Goal: Information Seeking & Learning: Learn about a topic

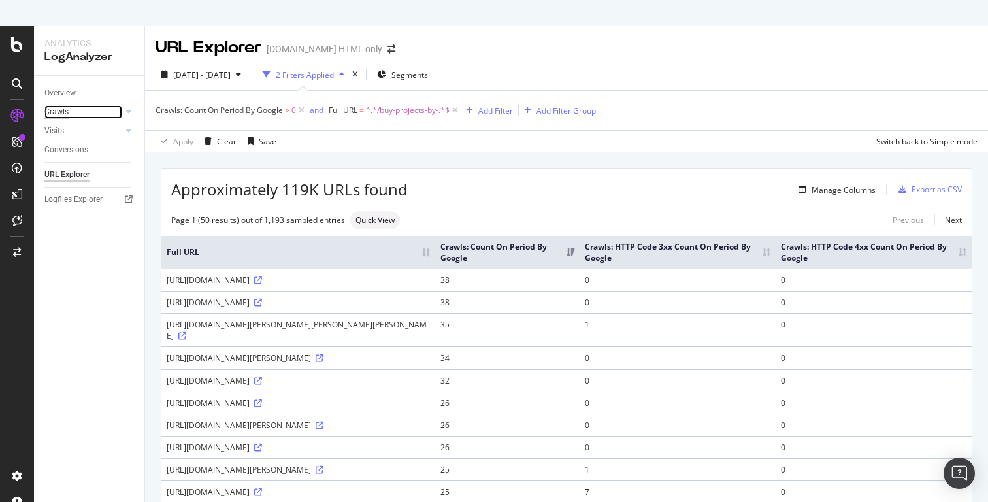
click at [66, 112] on div "Crawls" at bounding box center [56, 112] width 24 height 14
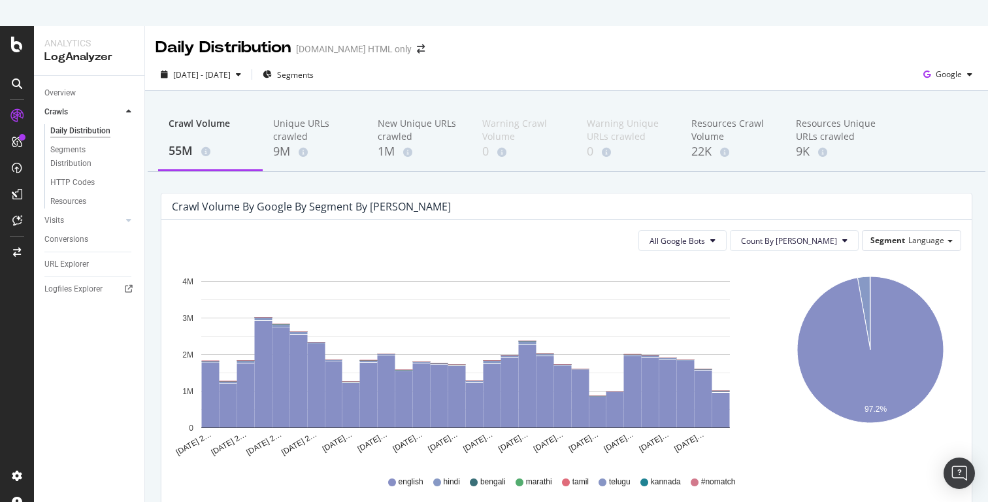
click at [16, 79] on icon at bounding box center [17, 83] width 10 height 10
click at [20, 49] on icon at bounding box center [17, 45] width 12 height 16
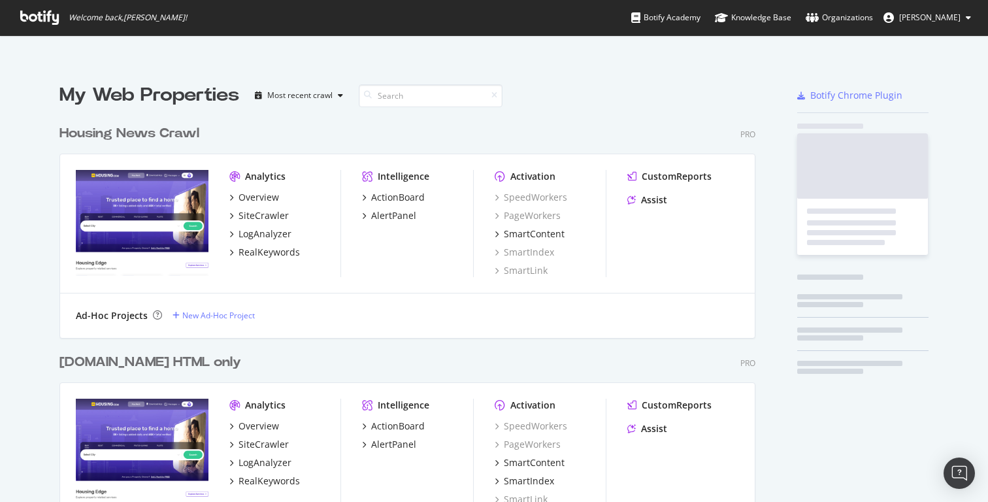
scroll to position [502, 988]
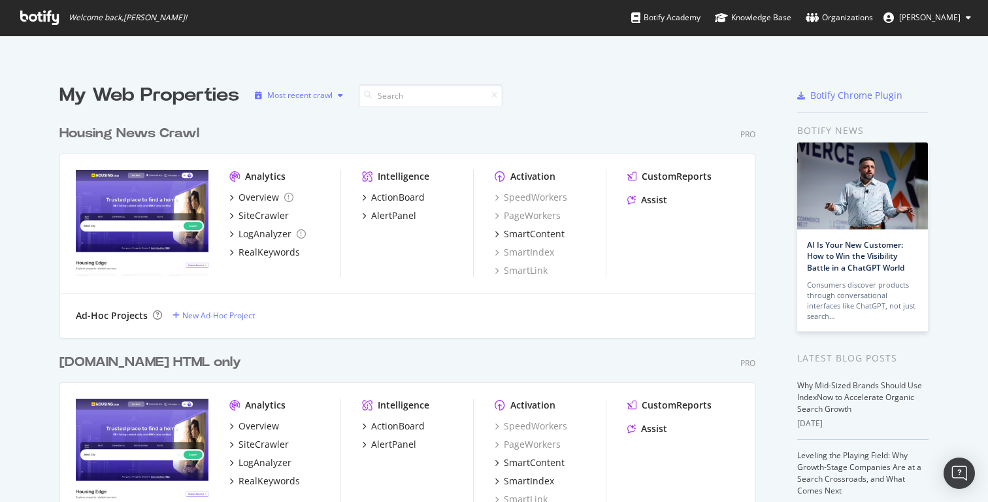
click at [329, 95] on div "Most recent crawl" at bounding box center [299, 95] width 65 height 8
click at [558, 63] on div "My Web Properties Most recent crawl Housing News Crawl Pro Analytics Overview S…" at bounding box center [494, 384] width 988 height 646
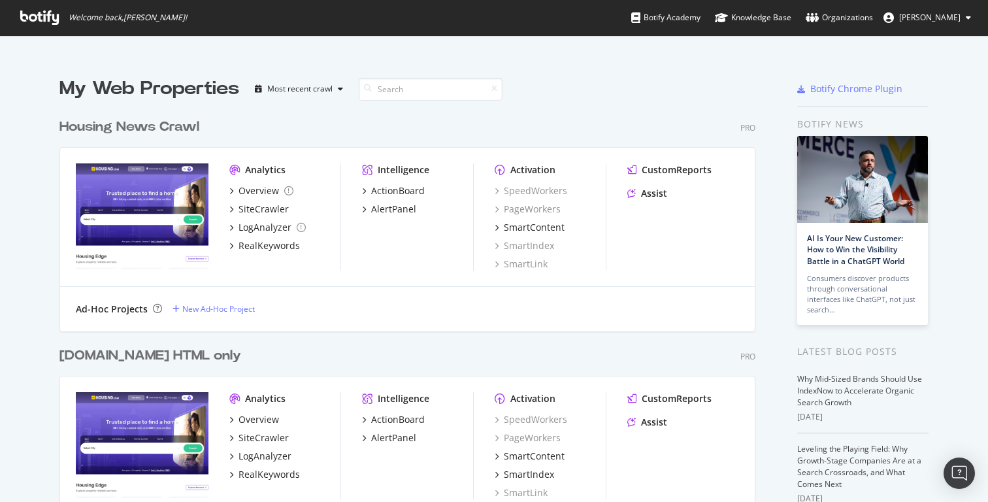
scroll to position [33, 0]
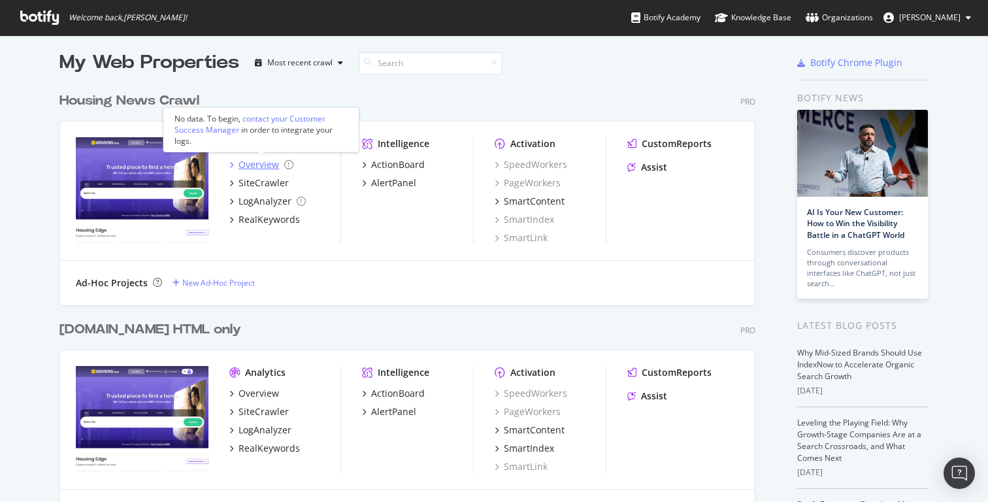
click at [231, 165] on icon "grid" at bounding box center [231, 164] width 4 height 7
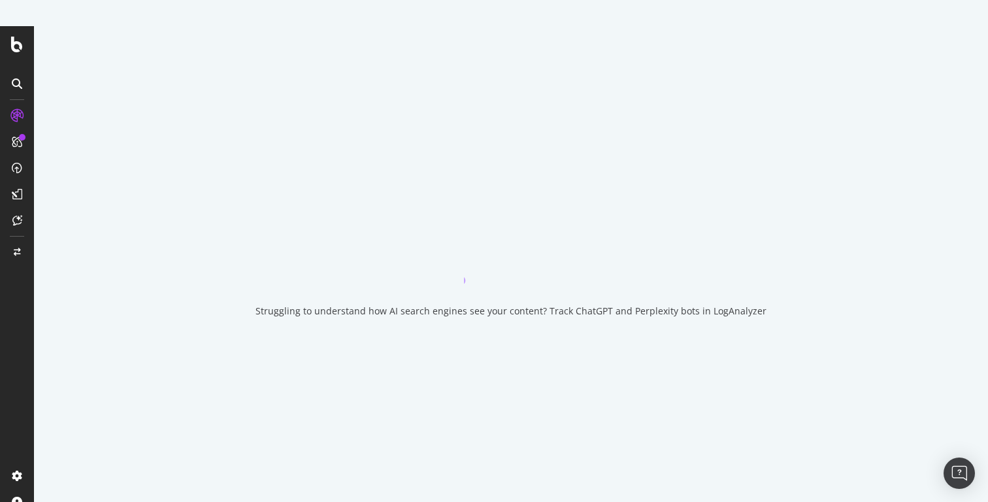
click at [16, 56] on div at bounding box center [17, 277] width 34 height 502
click at [16, 40] on icon at bounding box center [17, 45] width 12 height 16
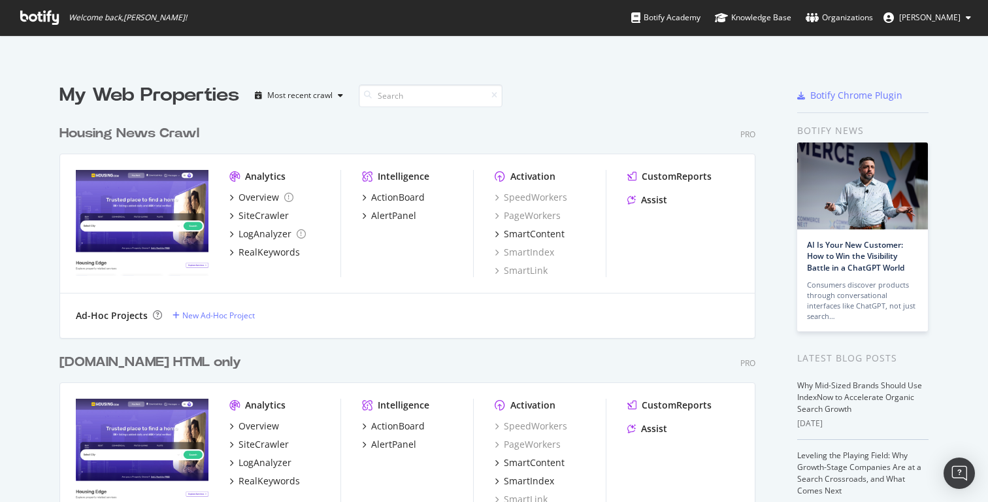
scroll to position [502, 988]
click at [340, 95] on icon "button" at bounding box center [340, 95] width 5 height 8
click at [627, 110] on div "Housing News Crawl Pro Analytics Overview SiteCrawler LogAnalyzer RealKeywords …" at bounding box center [412, 222] width 706 height 229
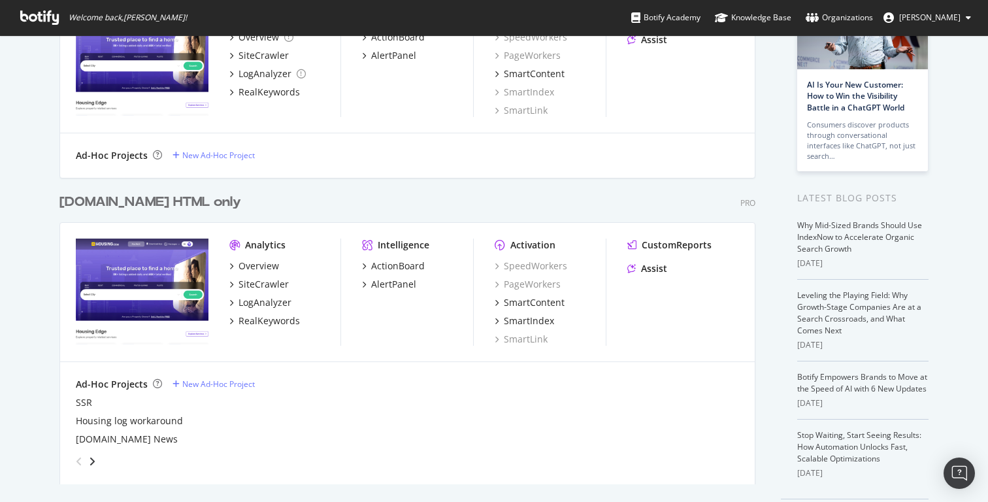
scroll to position [179, 0]
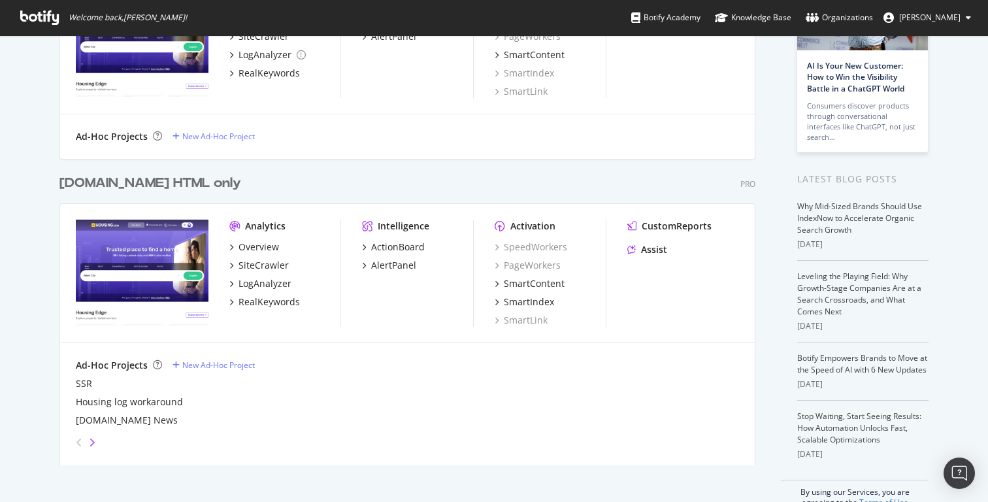
click at [95, 440] on icon "angle-right" at bounding box center [92, 442] width 7 height 10
click at [97, 443] on div "grid" at bounding box center [405, 436] width 668 height 18
click at [86, 443] on div "angle-right" at bounding box center [81, 438] width 9 height 13
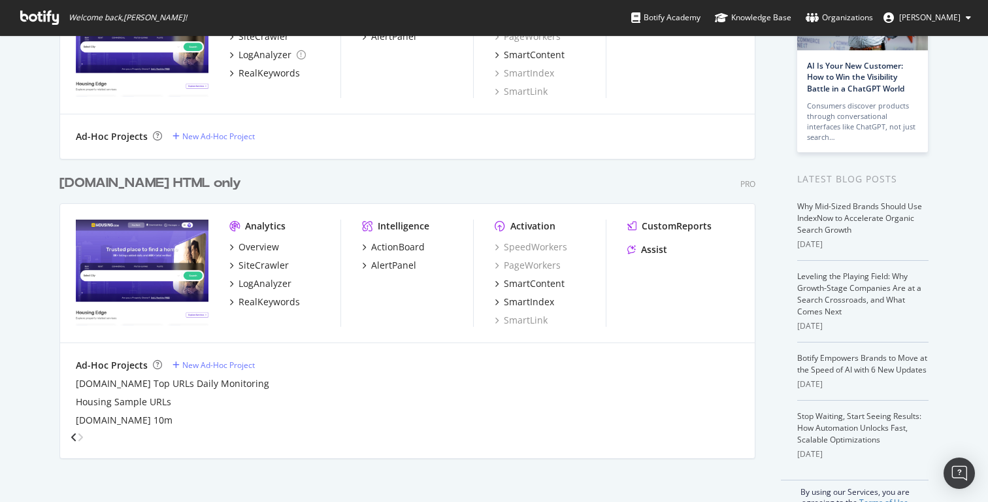
click at [84, 439] on icon "angle-right" at bounding box center [80, 437] width 7 height 10
click at [77, 442] on icon "angle-left" at bounding box center [74, 437] width 7 height 10
click at [77, 443] on icon "angle-left" at bounding box center [74, 438] width 7 height 10
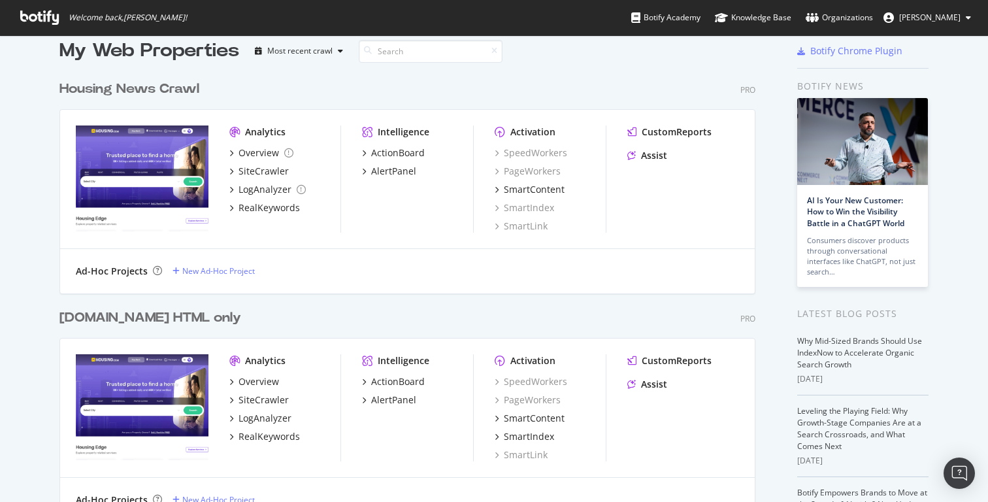
scroll to position [0, 0]
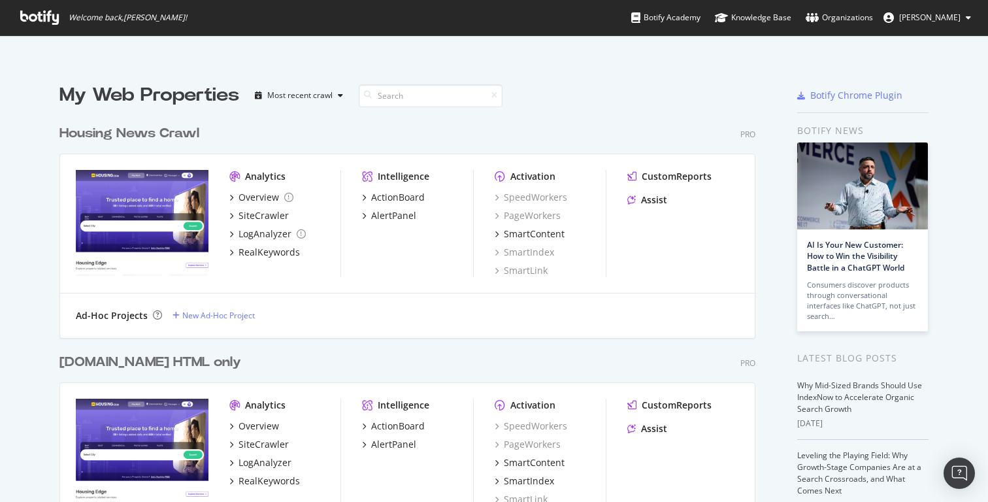
click at [479, 76] on div "My Web Properties Most recent crawl Housing News Crawl Pro Analytics Overview S…" at bounding box center [494, 384] width 988 height 646
click at [40, 79] on div "My Web Properties Most recent crawl Housing News Crawl Pro Analytics Overview S…" at bounding box center [494, 384] width 988 height 646
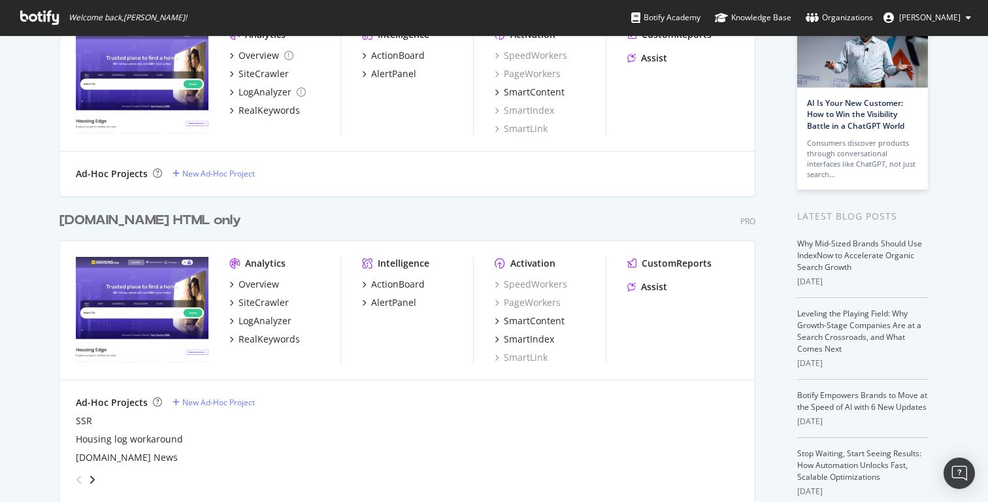
scroll to position [179, 0]
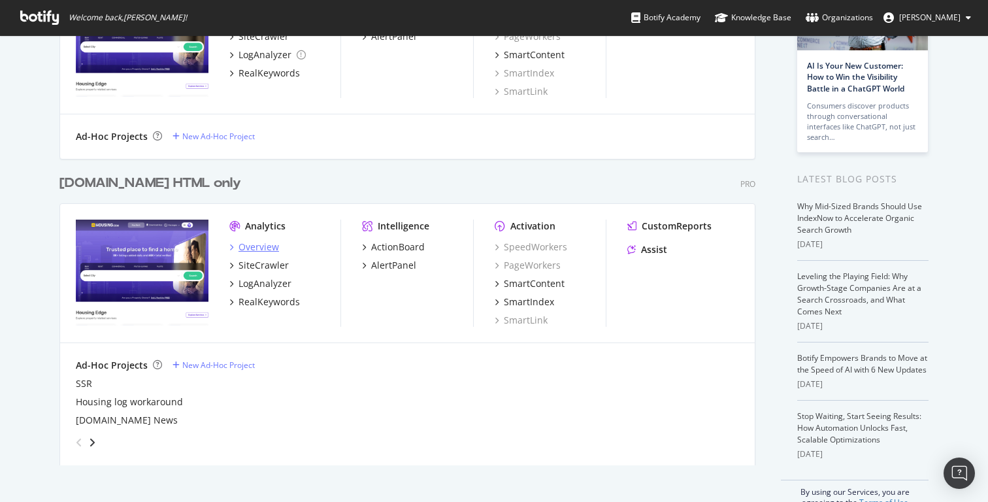
click at [247, 250] on div "Overview" at bounding box center [258, 246] width 40 height 13
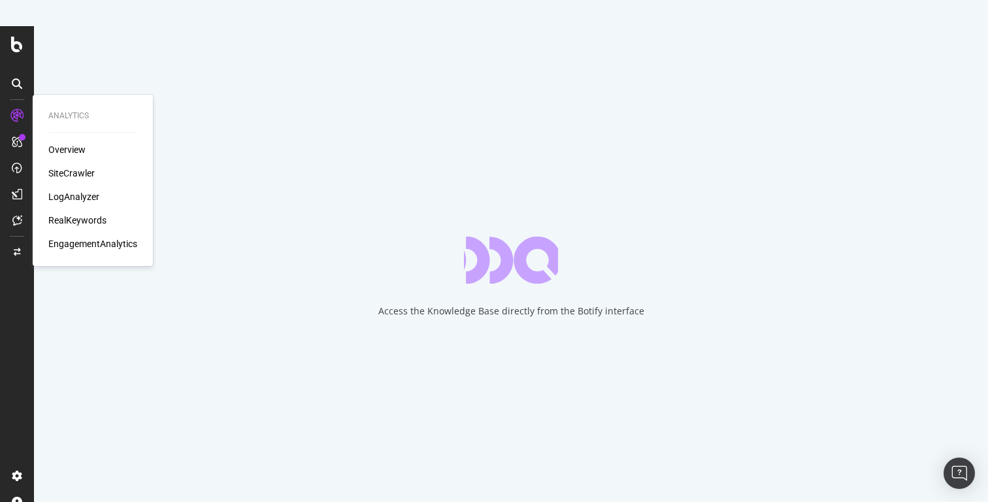
click at [87, 172] on div "SiteCrawler" at bounding box center [71, 173] width 46 height 13
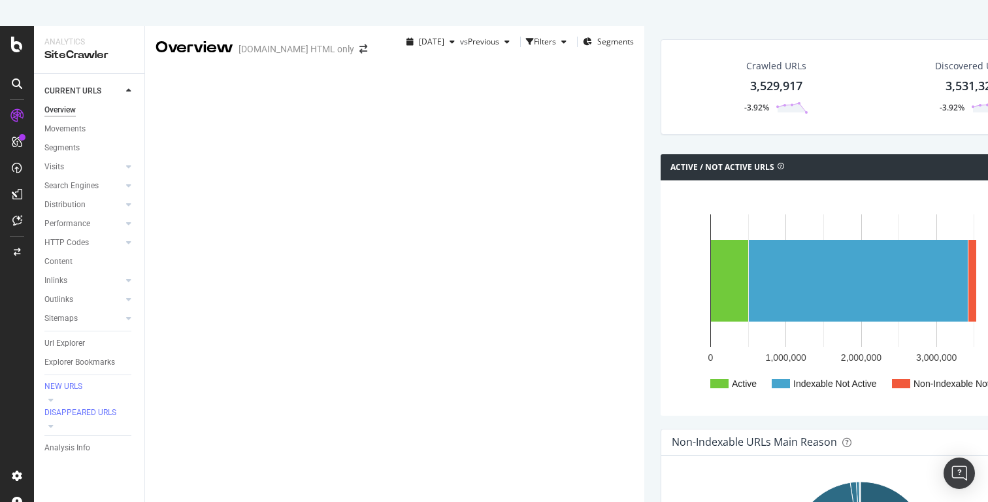
click at [131, 91] on icon at bounding box center [128, 91] width 5 height 8
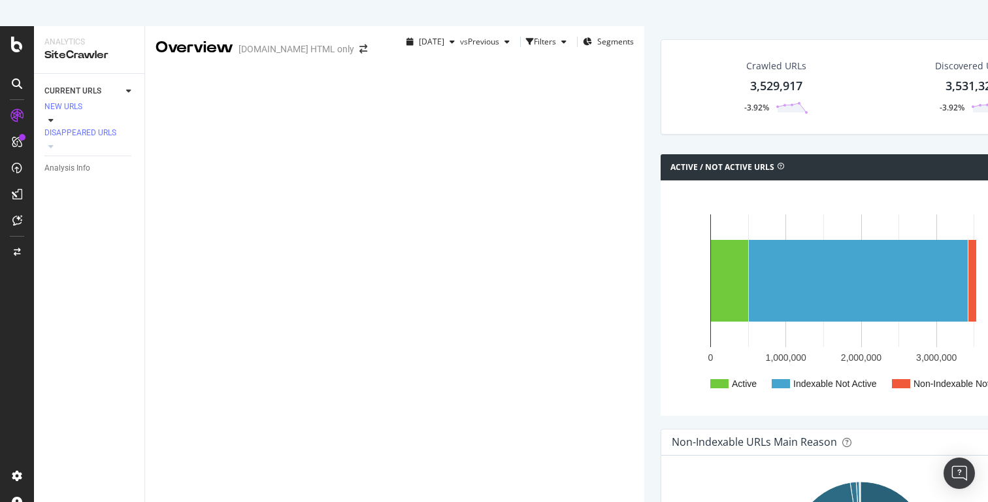
click at [57, 114] on div at bounding box center [50, 120] width 13 height 13
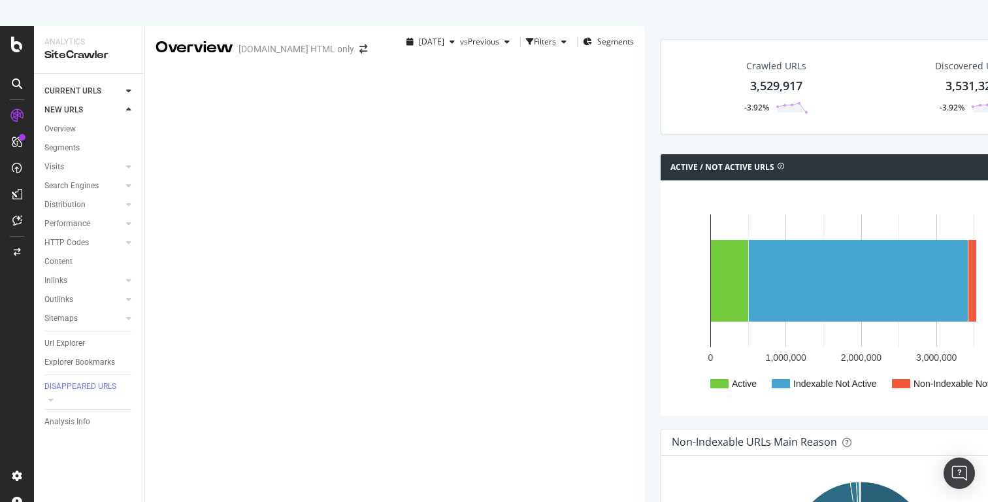
click at [130, 105] on div at bounding box center [128, 109] width 13 height 13
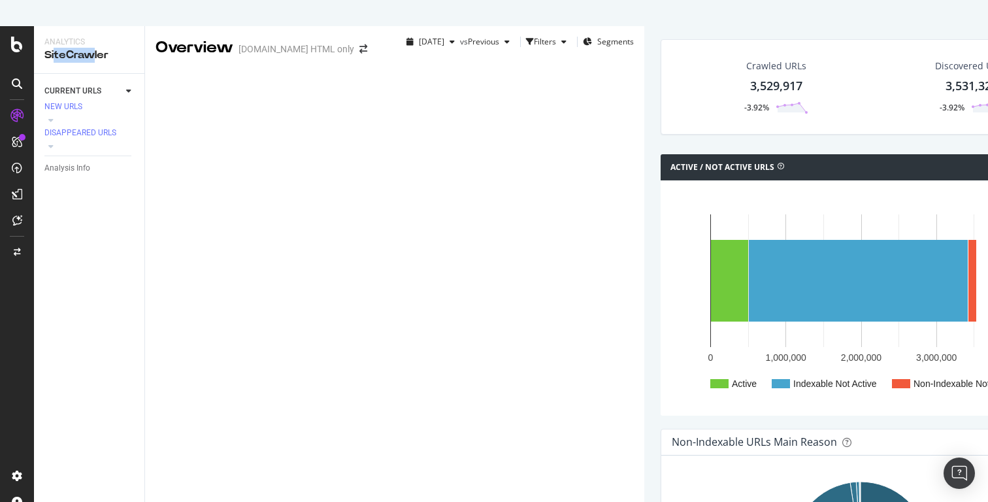
drag, startPoint x: 55, startPoint y: 56, endPoint x: 95, endPoint y: 56, distance: 39.8
click at [95, 56] on div "SiteCrawler" at bounding box center [88, 55] width 89 height 15
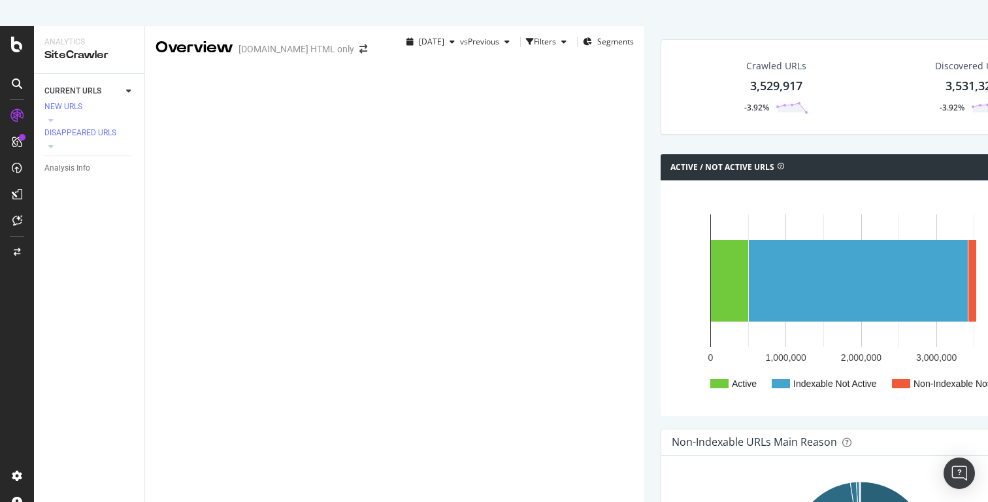
click at [391, 51] on div "Overview Housing.com HTML only" at bounding box center [268, 277] width 246 height 502
click at [54, 142] on icon at bounding box center [50, 146] width 5 height 8
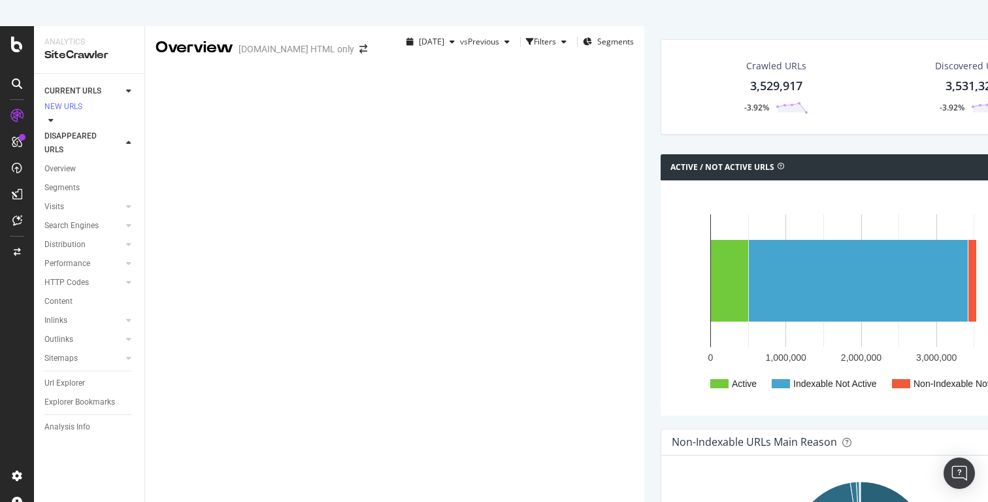
click at [54, 116] on icon at bounding box center [50, 120] width 5 height 8
click at [132, 318] on div at bounding box center [128, 318] width 13 height 13
click at [80, 336] on div "Top Charts" at bounding box center [69, 337] width 39 height 14
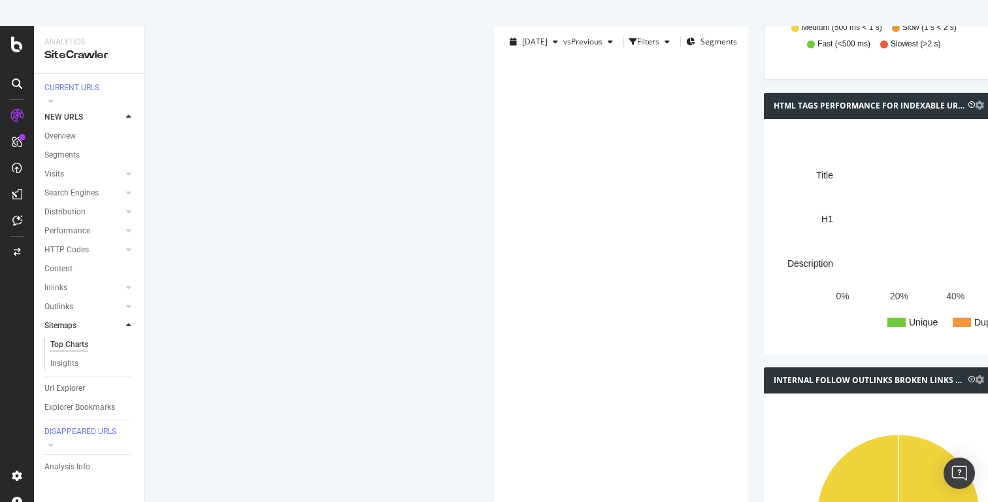
scroll to position [1099, 0]
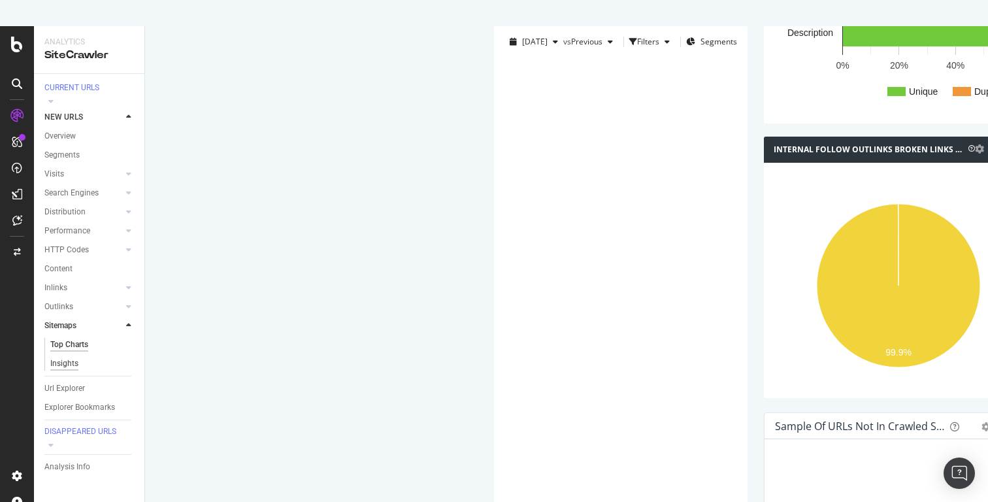
click at [71, 357] on div "Insights" at bounding box center [64, 364] width 28 height 14
